Goal: Check status: Check status

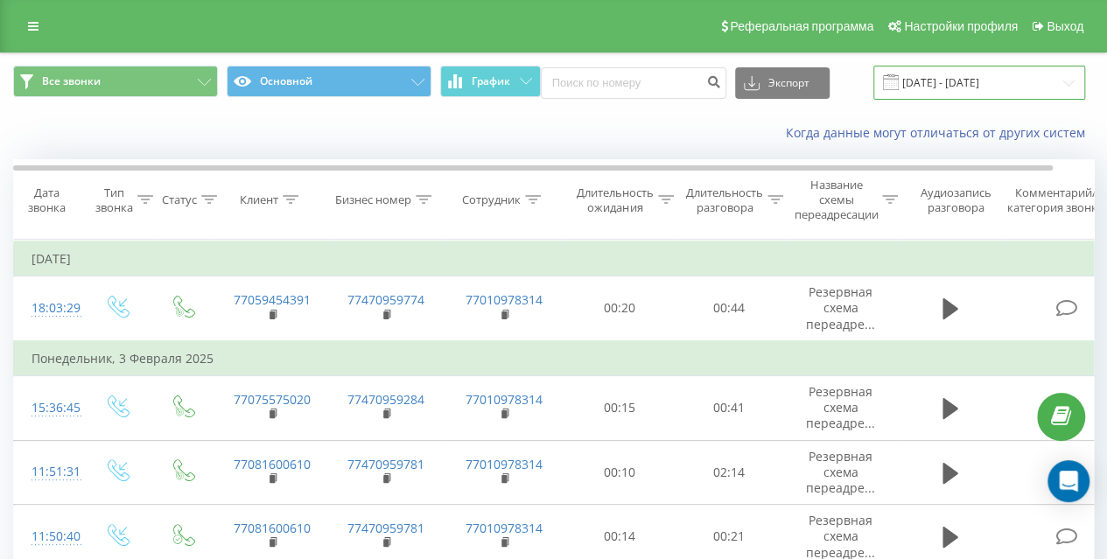
click at [972, 88] on input "[DATE] - [DATE]" at bounding box center [980, 83] width 212 height 34
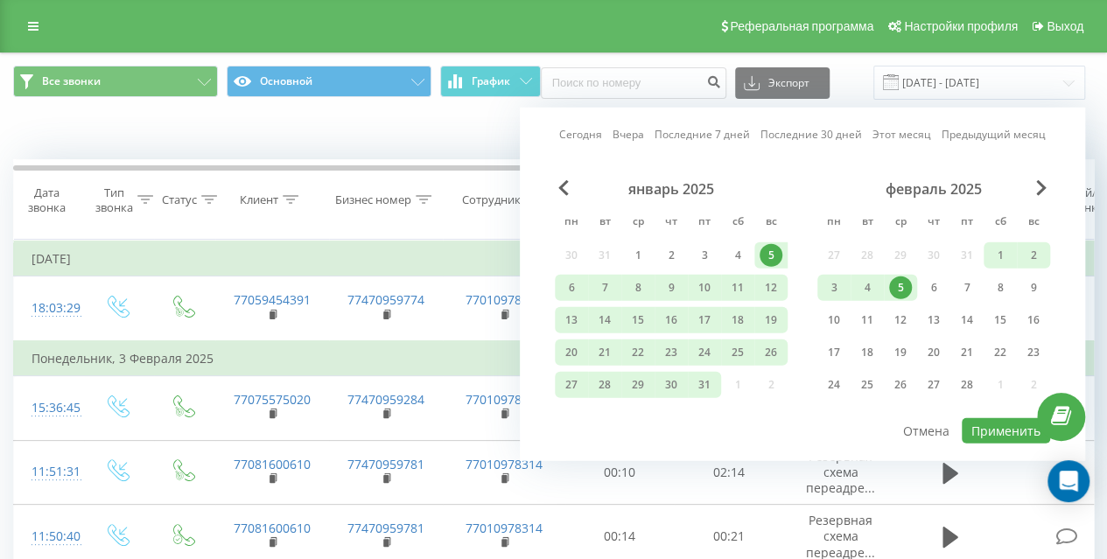
click at [602, 133] on link "Сегодня" at bounding box center [580, 134] width 43 height 17
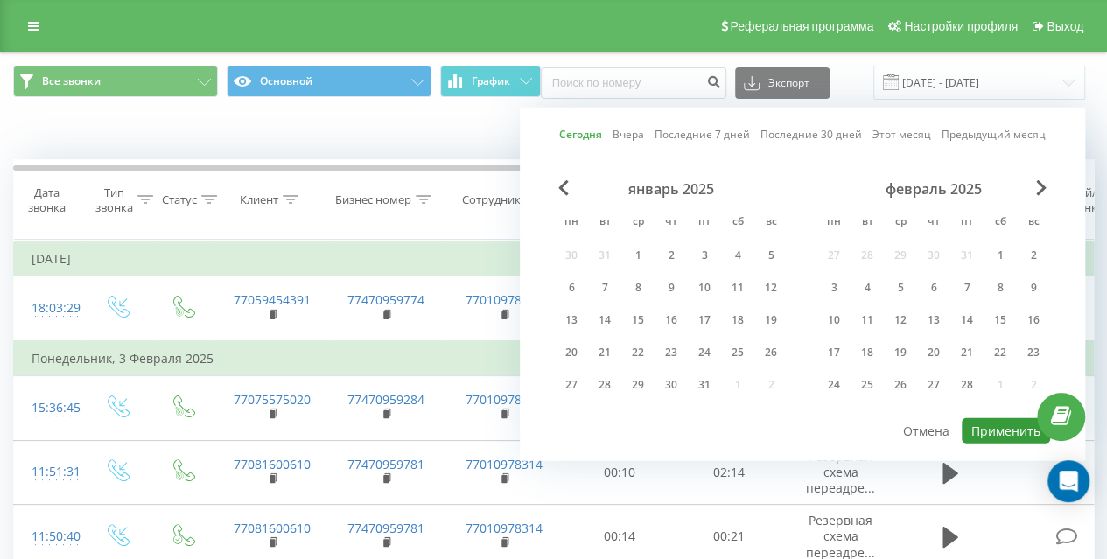
click at [1016, 437] on button "Применить" at bounding box center [1006, 430] width 88 height 25
type input "[DATE] - [DATE]"
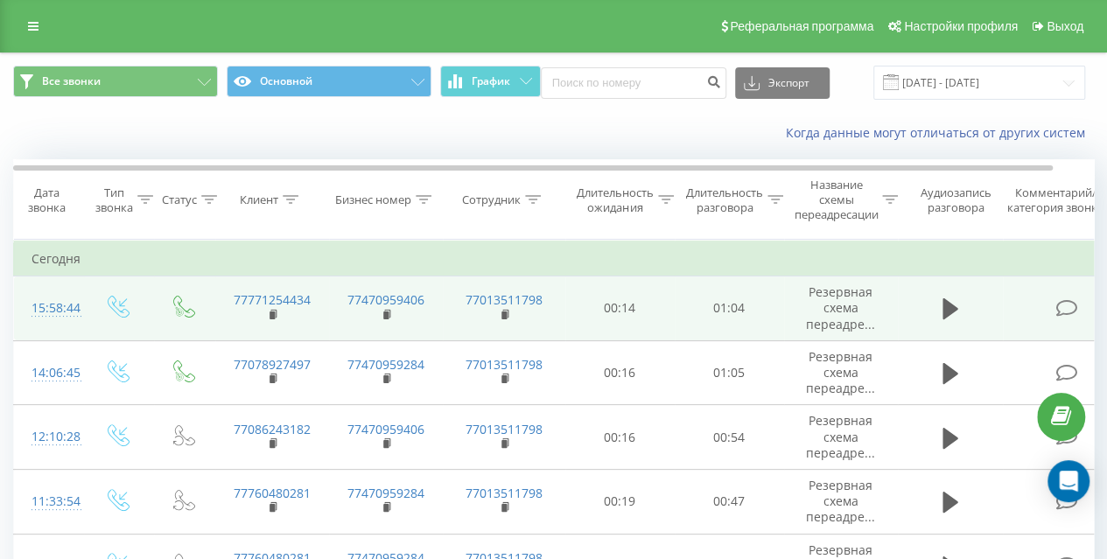
click at [965, 304] on td at bounding box center [950, 309] width 105 height 65
click at [945, 307] on icon at bounding box center [951, 309] width 16 height 21
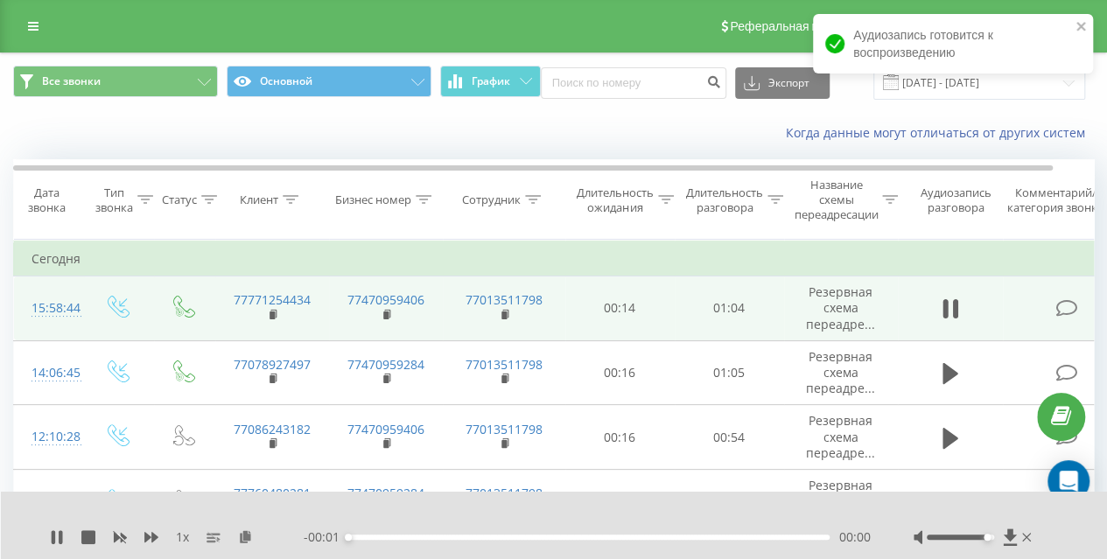
drag, startPoint x: 963, startPoint y: 538, endPoint x: 990, endPoint y: 535, distance: 27.3
click at [990, 535] on div at bounding box center [960, 537] width 67 height 5
click at [350, 533] on div "- 00:01 00:00 00:00" at bounding box center [587, 538] width 566 height 18
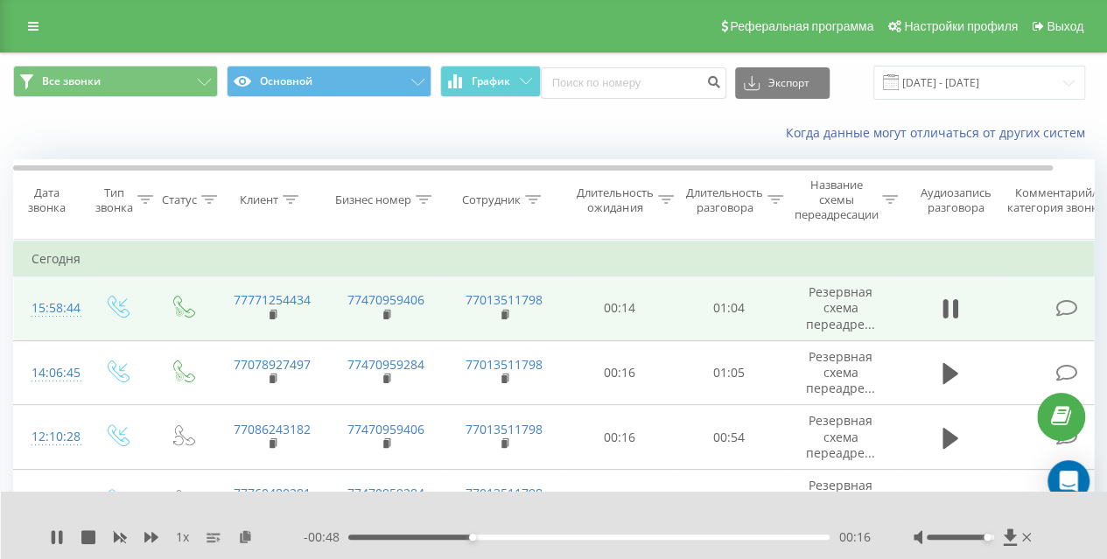
click at [411, 532] on div "- 00:48 00:16 00:16" at bounding box center [587, 538] width 566 height 18
click at [407, 537] on div "00:07" at bounding box center [588, 537] width 481 height 5
click at [381, 538] on div "00:10" at bounding box center [588, 537] width 481 height 5
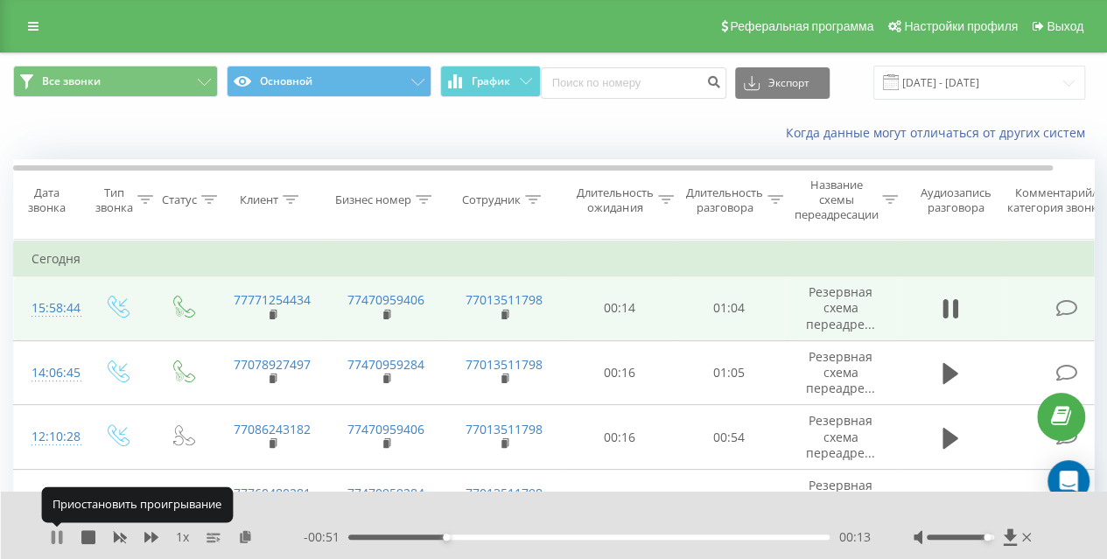
click at [58, 537] on icon at bounding box center [57, 538] width 14 height 14
